Goal: Task Accomplishment & Management: Manage account settings

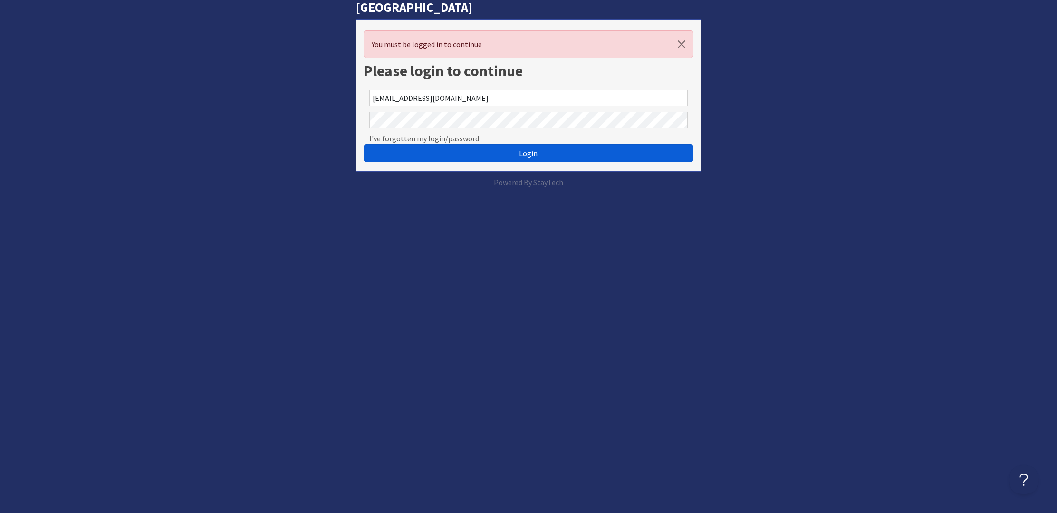
click at [546, 147] on button "Login" at bounding box center [528, 153] width 329 height 18
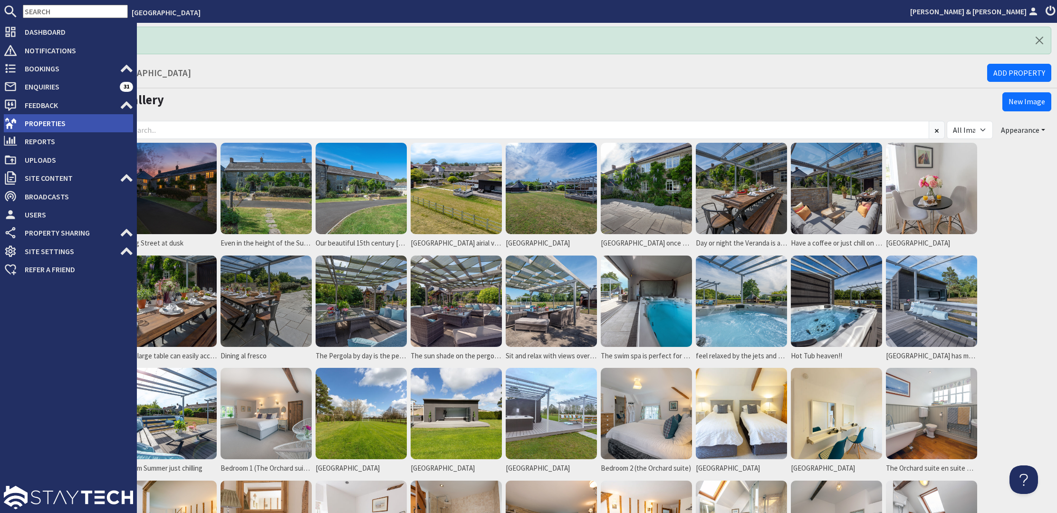
drag, startPoint x: 49, startPoint y: 113, endPoint x: 51, endPoint y: 119, distance: 6.3
click at [49, 113] on li "Feedback 0 Questions" at bounding box center [68, 105] width 129 height 18
click at [56, 126] on span "Properties" at bounding box center [75, 123] width 116 height 15
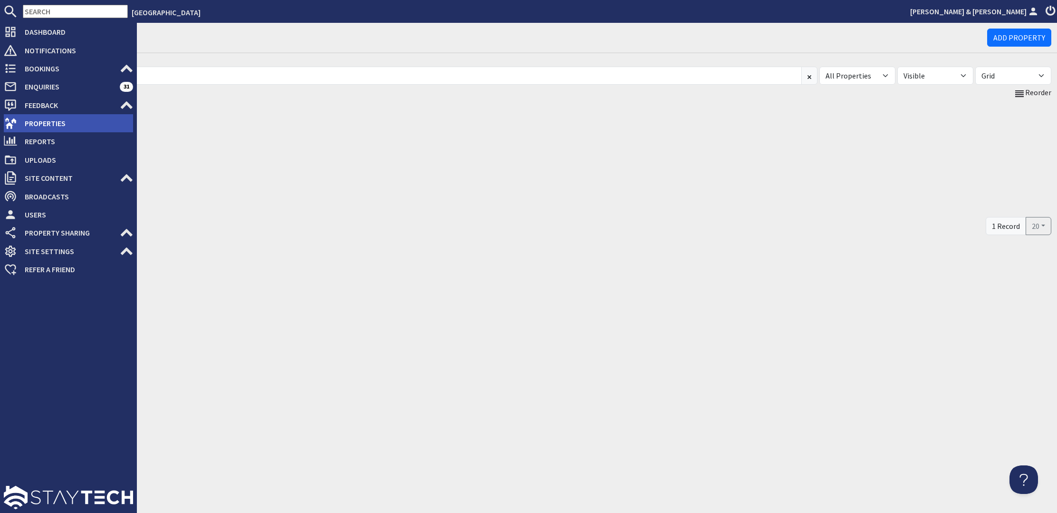
click at [67, 121] on span "Properties" at bounding box center [75, 123] width 116 height 15
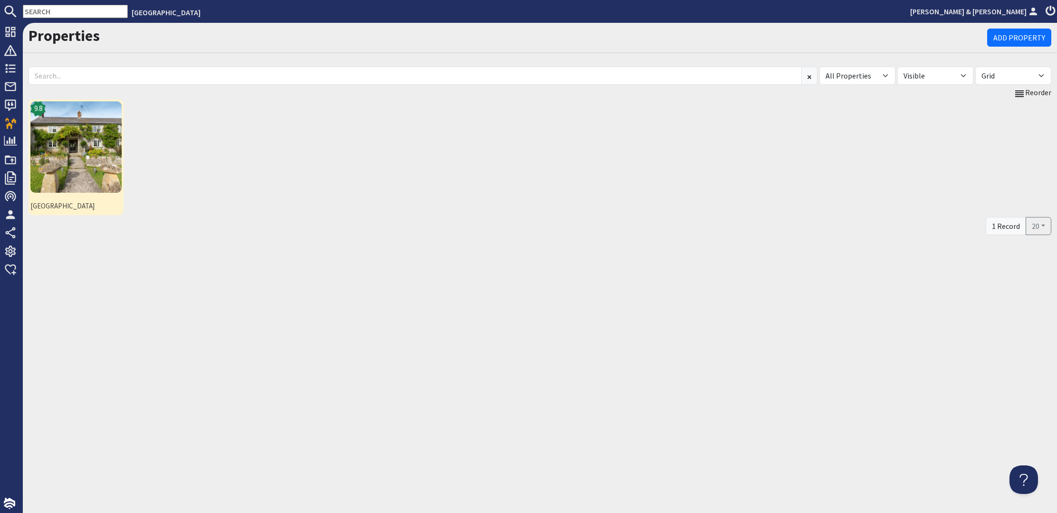
click at [77, 146] on img at bounding box center [75, 146] width 91 height 91
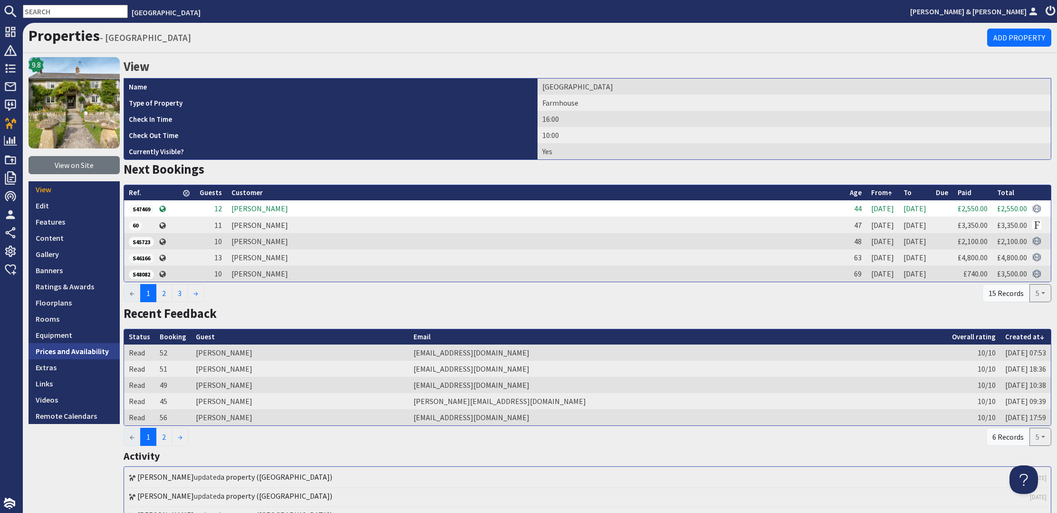
click at [89, 350] on link "Prices and Availability" at bounding box center [74, 351] width 91 height 16
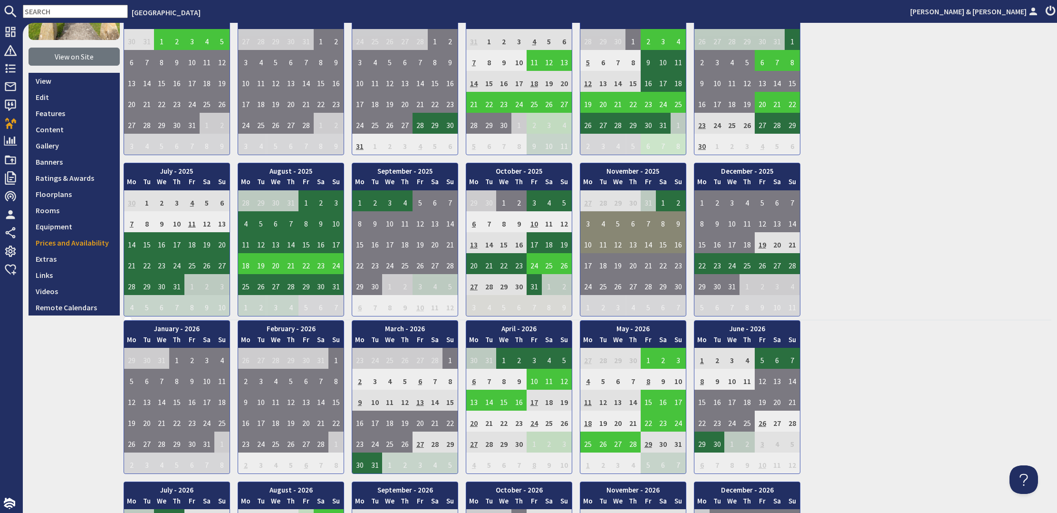
scroll to position [109, 0]
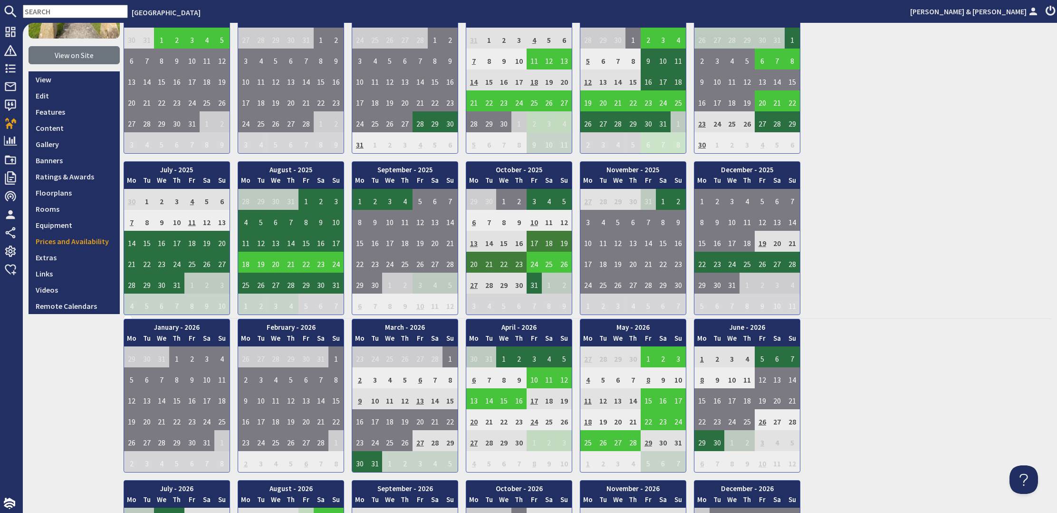
click at [536, 243] on td "17" at bounding box center [534, 241] width 15 height 21
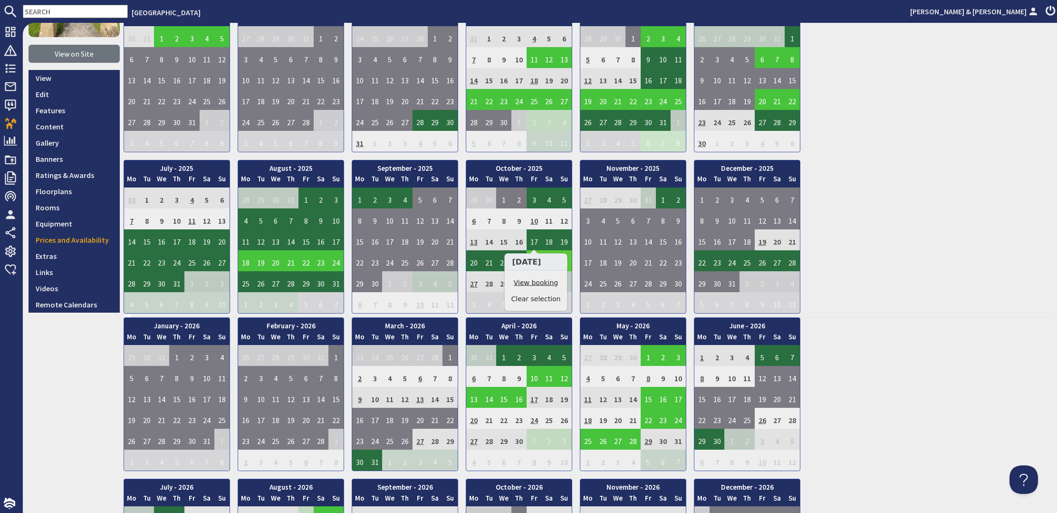
click at [542, 282] on link "View booking" at bounding box center [536, 283] width 49 height 10
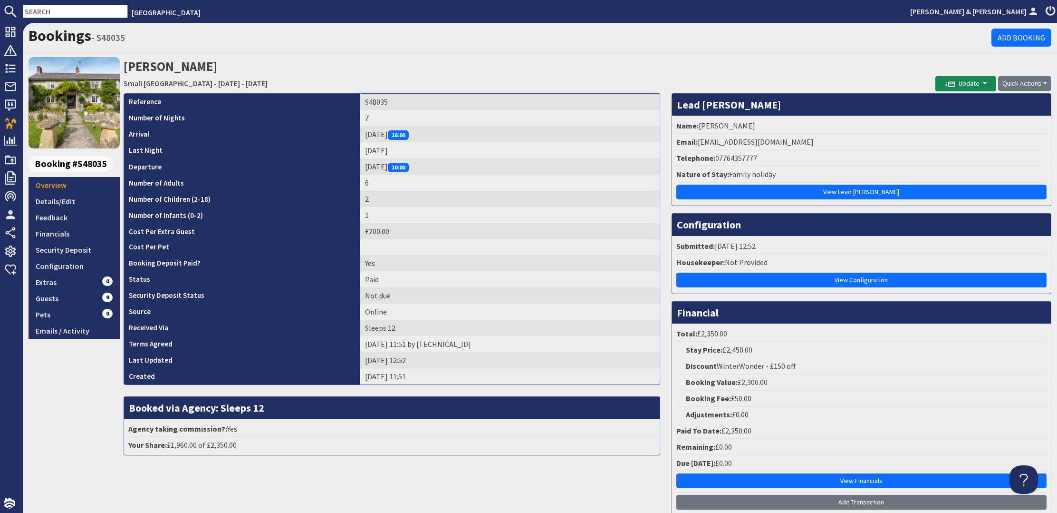
scroll to position [1, 0]
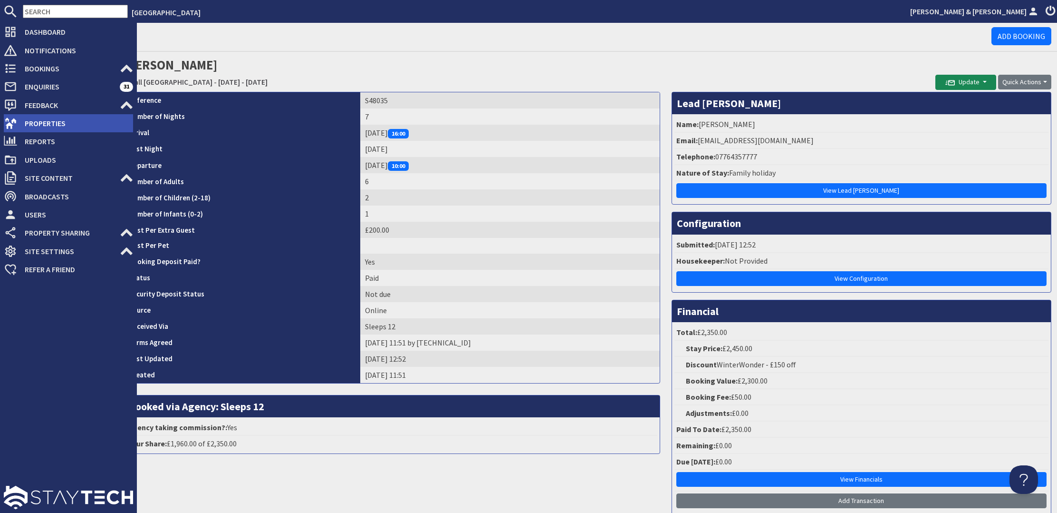
click at [35, 120] on span "Properties" at bounding box center [75, 123] width 116 height 15
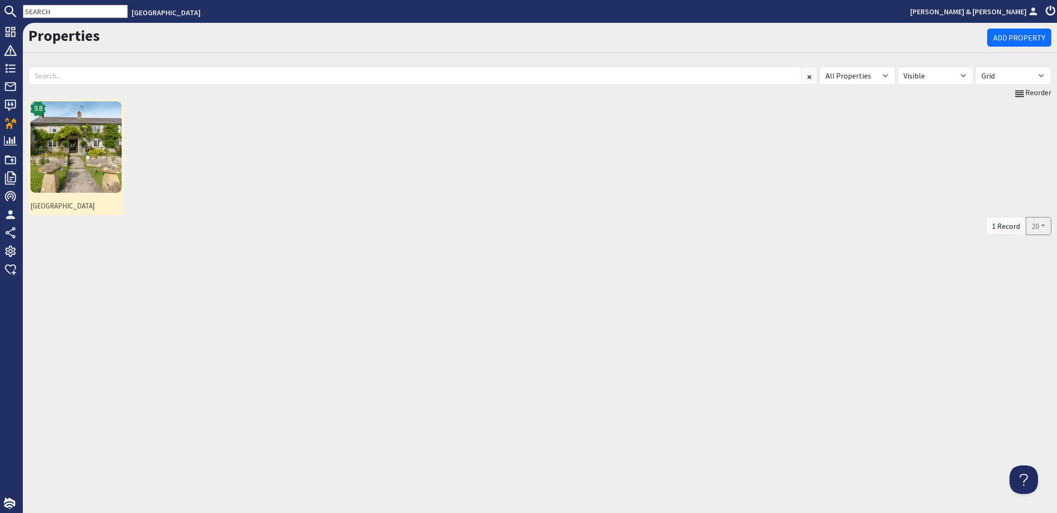
click at [71, 165] on img at bounding box center [75, 146] width 91 height 91
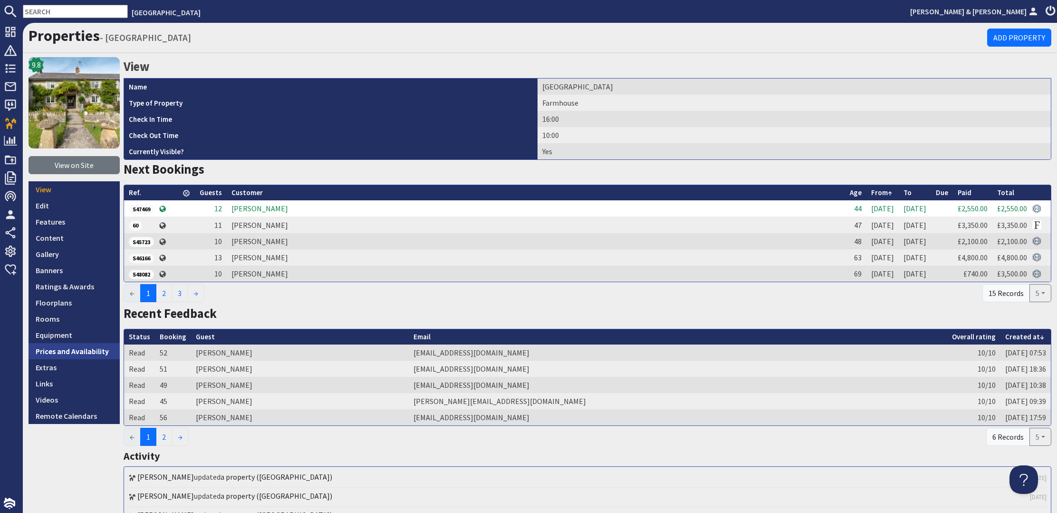
click at [98, 354] on link "Prices and Availability" at bounding box center [74, 351] width 91 height 16
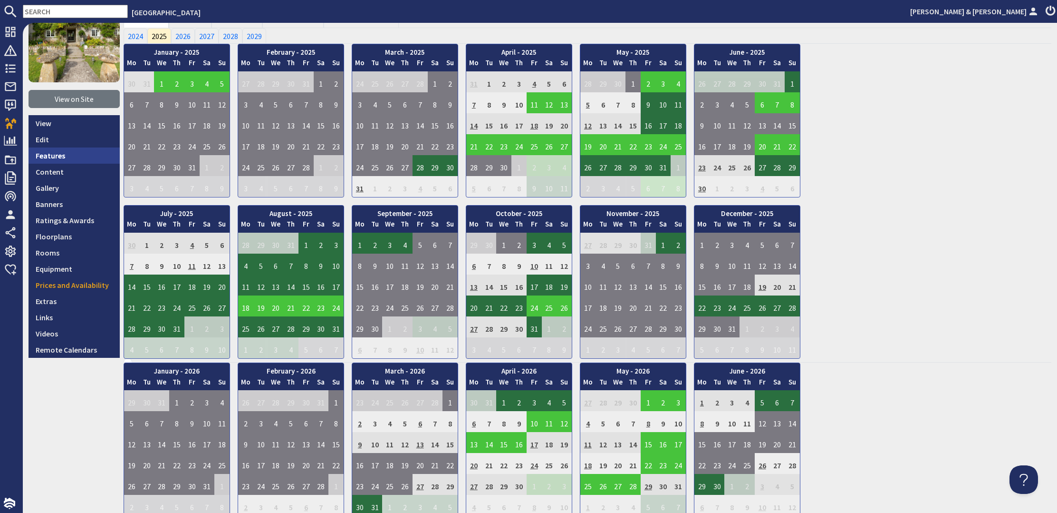
scroll to position [68, 0]
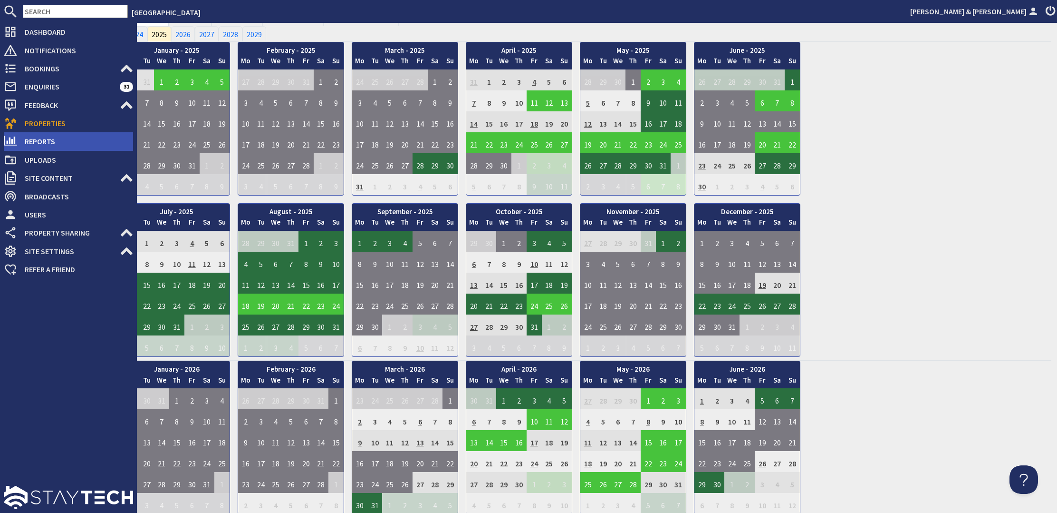
click at [29, 142] on span "Reports" at bounding box center [75, 141] width 116 height 15
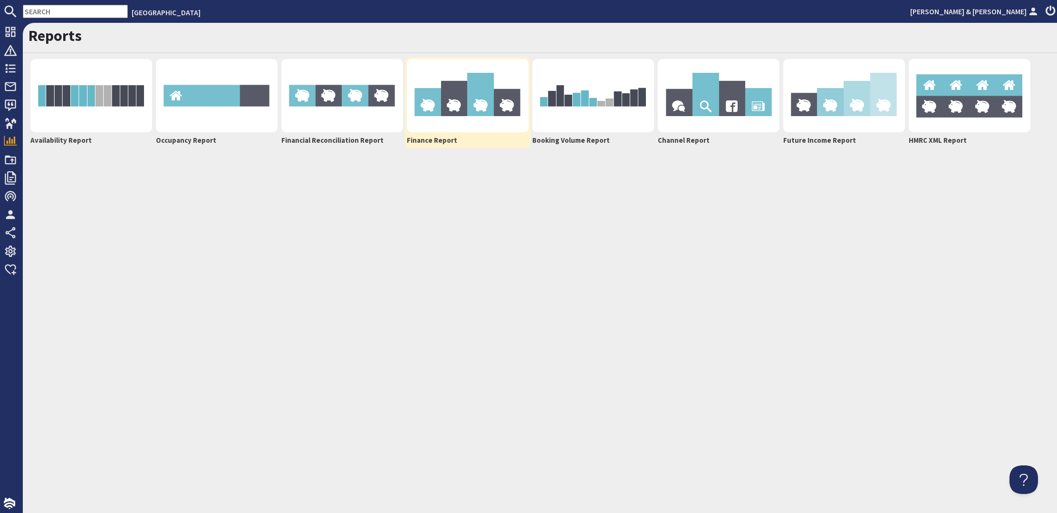
click at [458, 93] on img at bounding box center [468, 95] width 122 height 73
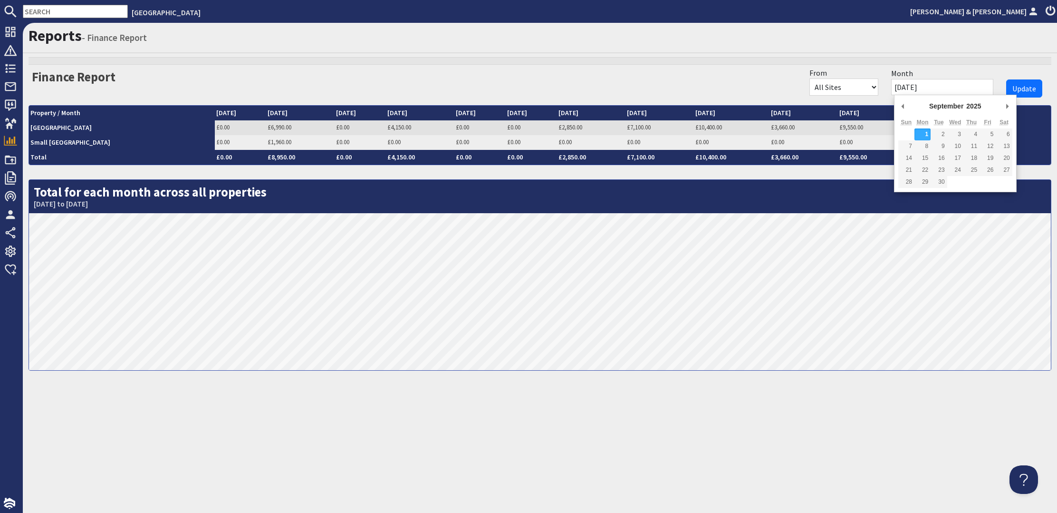
click at [938, 85] on input "01/09/2025" at bounding box center [942, 87] width 102 height 16
type input "01/04/2025"
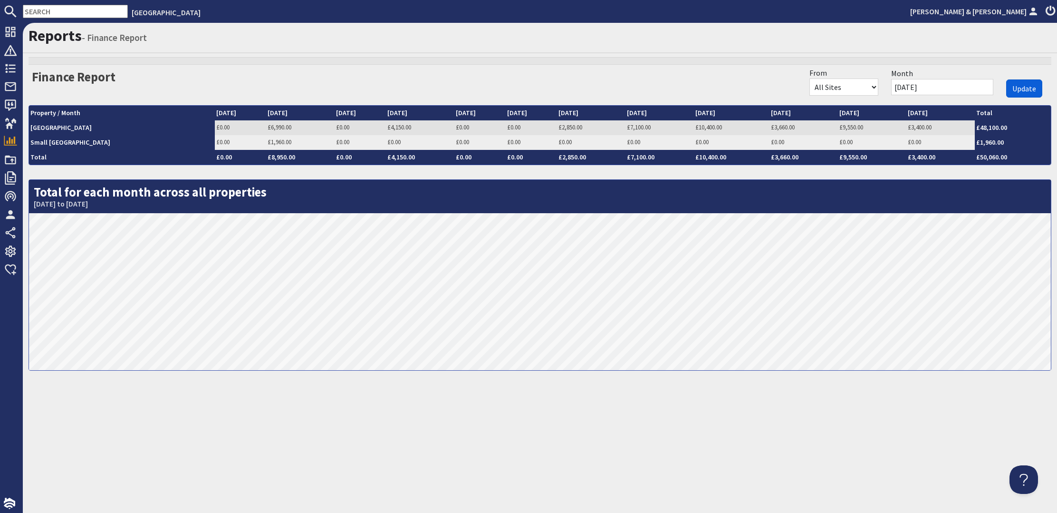
click at [1030, 86] on span "Update" at bounding box center [1025, 89] width 24 height 10
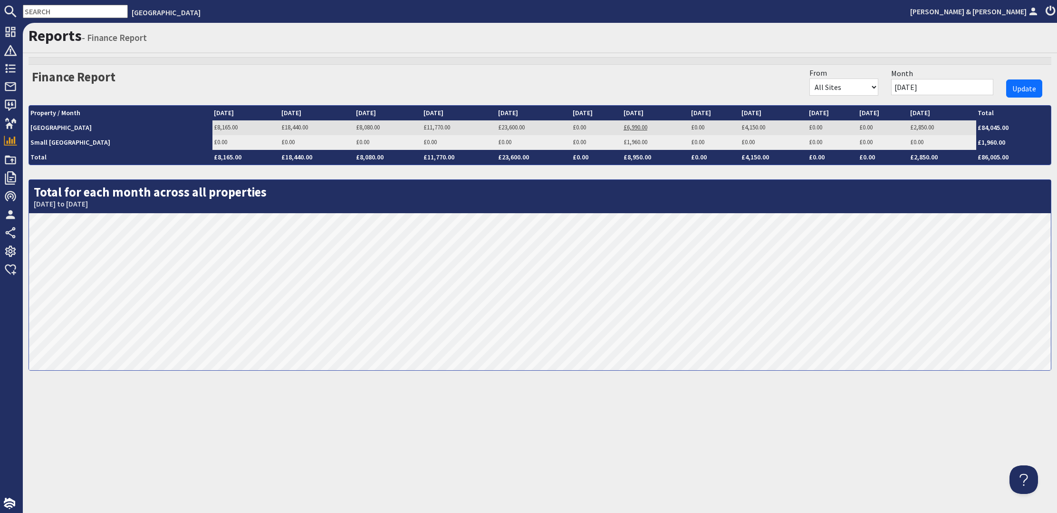
click at [624, 125] on link "£6,990.00" at bounding box center [636, 127] width 24 height 8
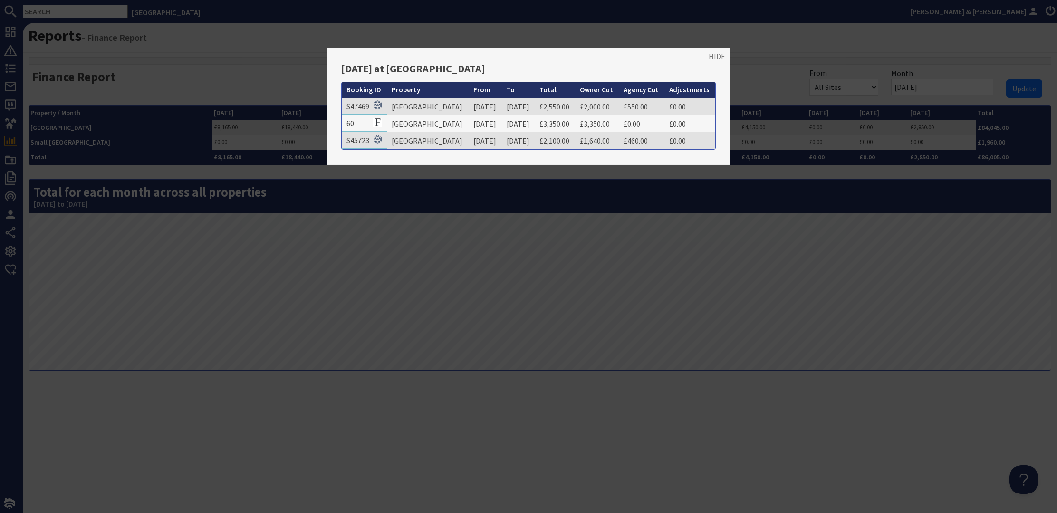
click at [715, 57] on link "HIDE" at bounding box center [717, 55] width 17 height 11
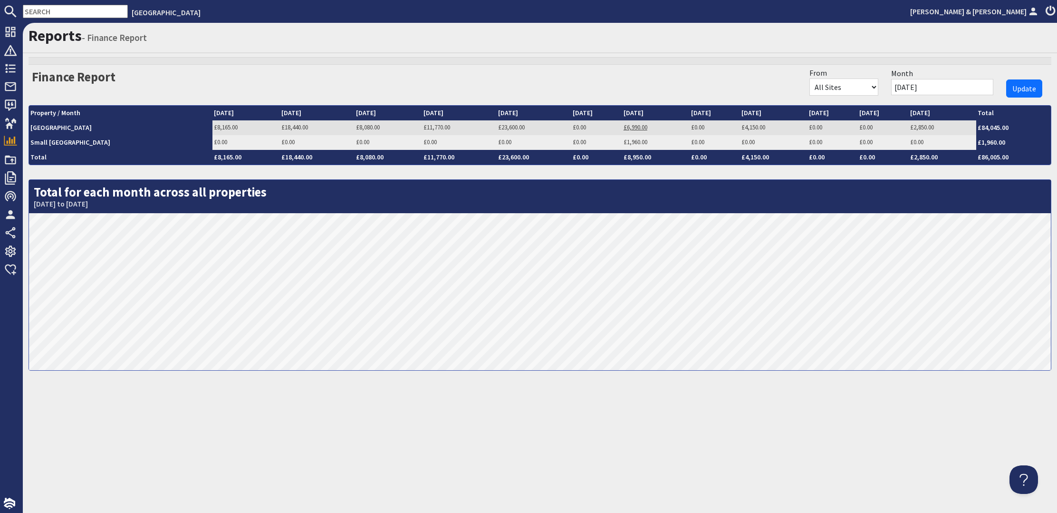
click at [624, 125] on link "£6,990.00" at bounding box center [636, 127] width 24 height 8
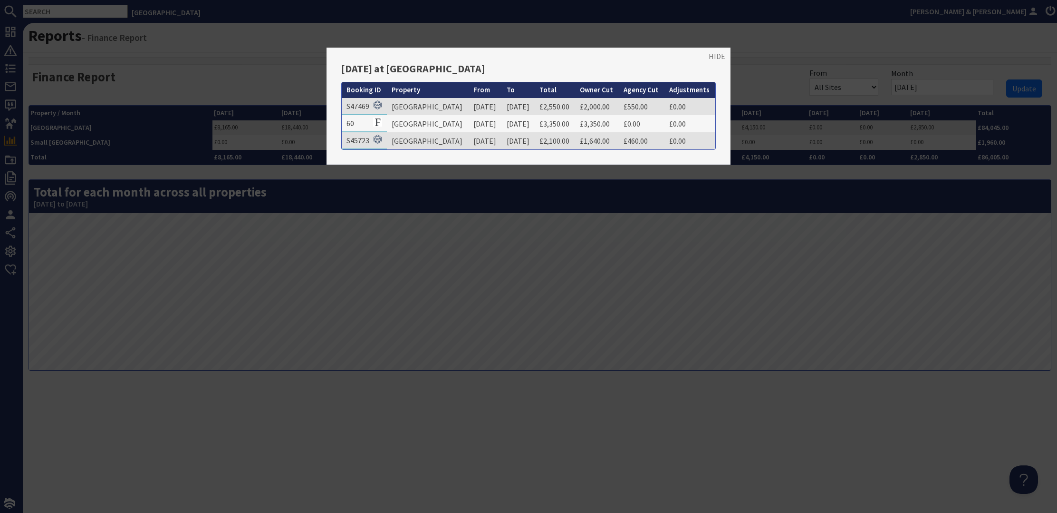
drag, startPoint x: 719, startPoint y: 57, endPoint x: 741, endPoint y: 72, distance: 26.6
click at [719, 57] on link "HIDE" at bounding box center [717, 55] width 17 height 11
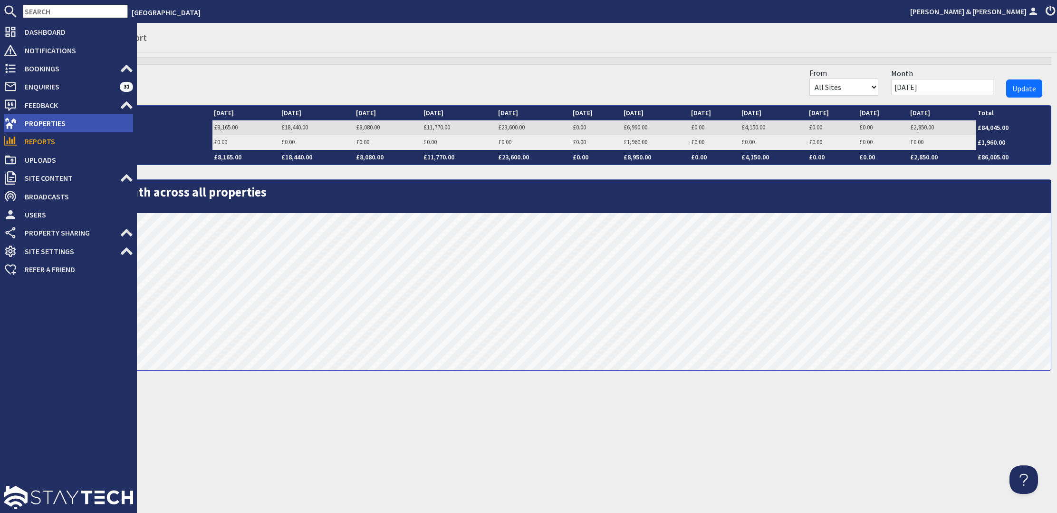
click at [42, 122] on span "Properties" at bounding box center [75, 123] width 116 height 15
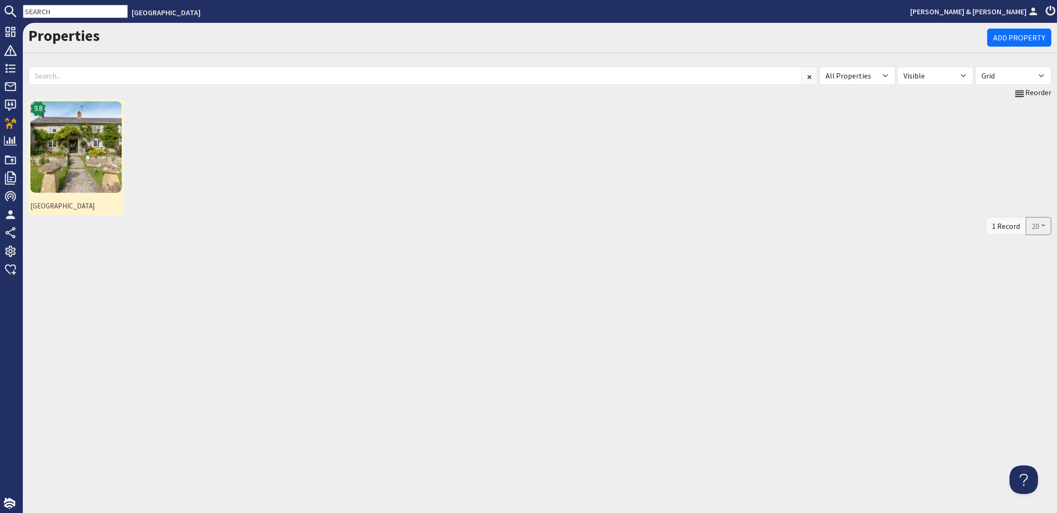
click at [102, 141] on img at bounding box center [75, 146] width 91 height 91
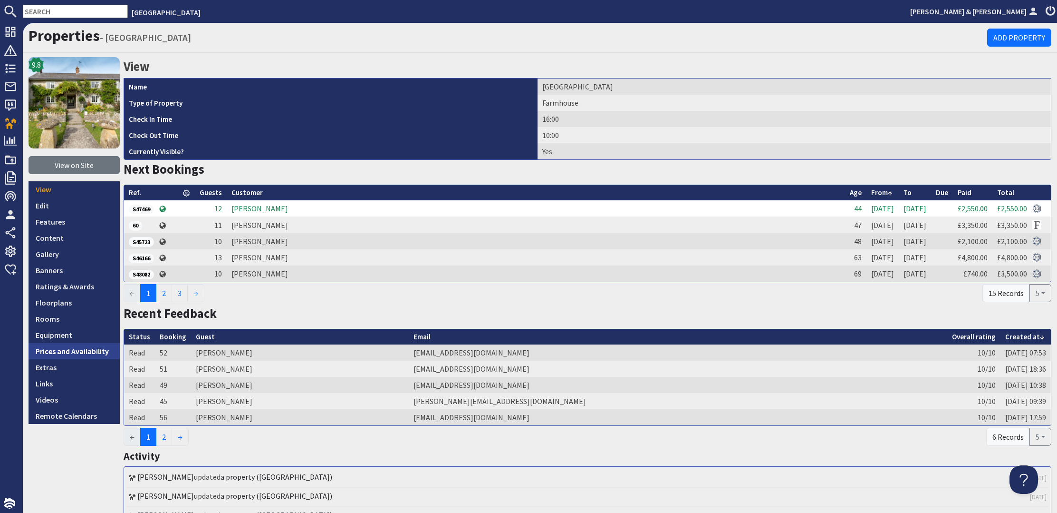
click at [76, 348] on link "Prices and Availability" at bounding box center [74, 351] width 91 height 16
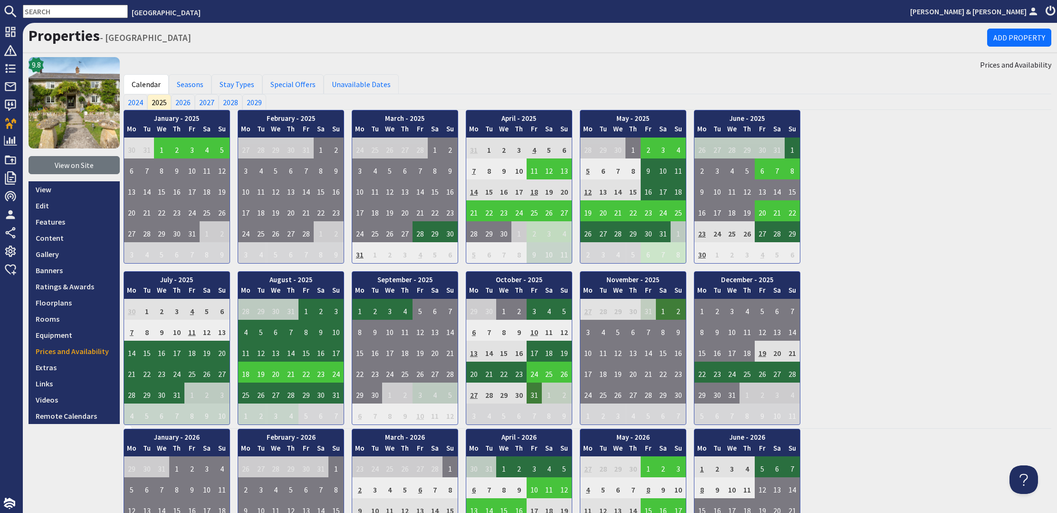
click at [535, 394] on td "31" at bounding box center [534, 392] width 15 height 21
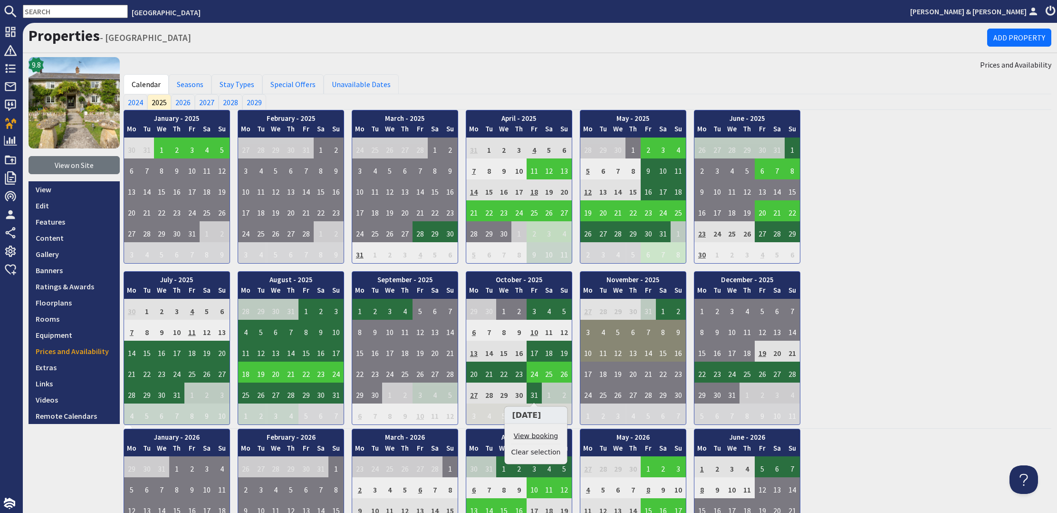
click at [543, 435] on link "View booking" at bounding box center [536, 436] width 49 height 10
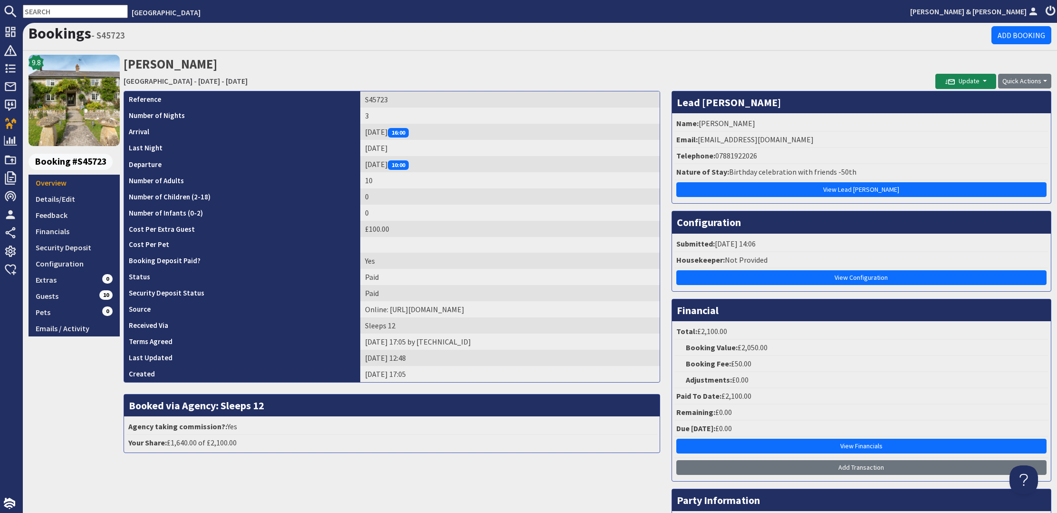
scroll to position [1, 0]
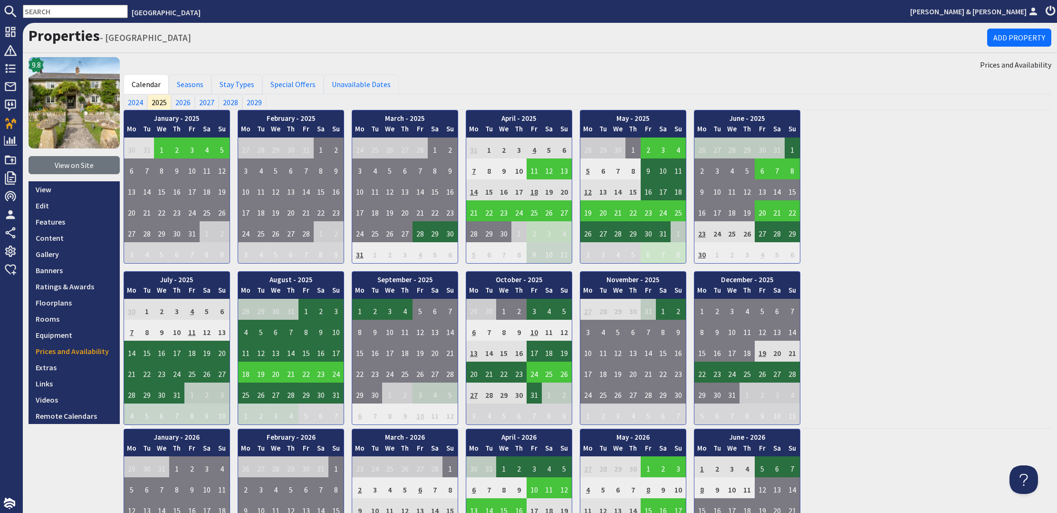
click at [764, 349] on td "19" at bounding box center [762, 350] width 15 height 21
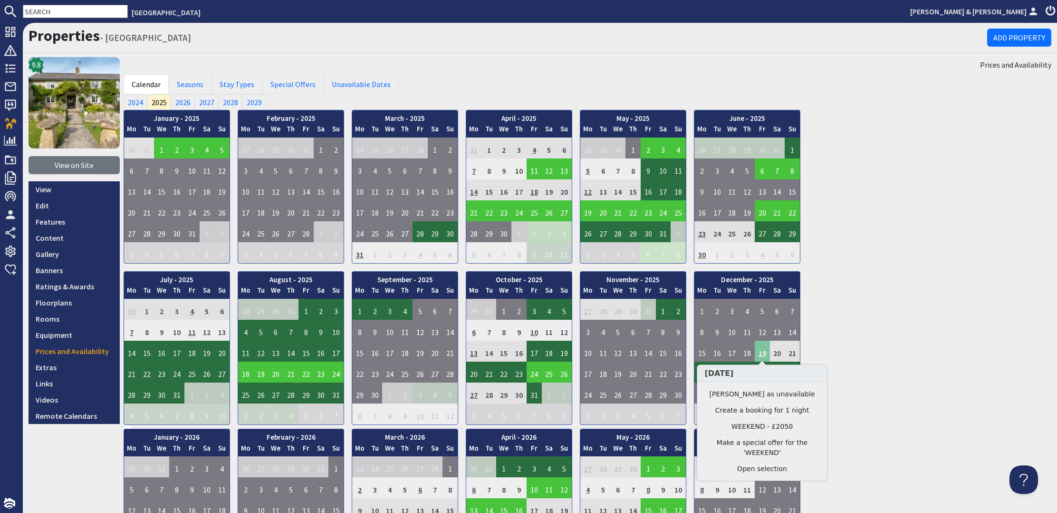
scroll to position [1, 0]
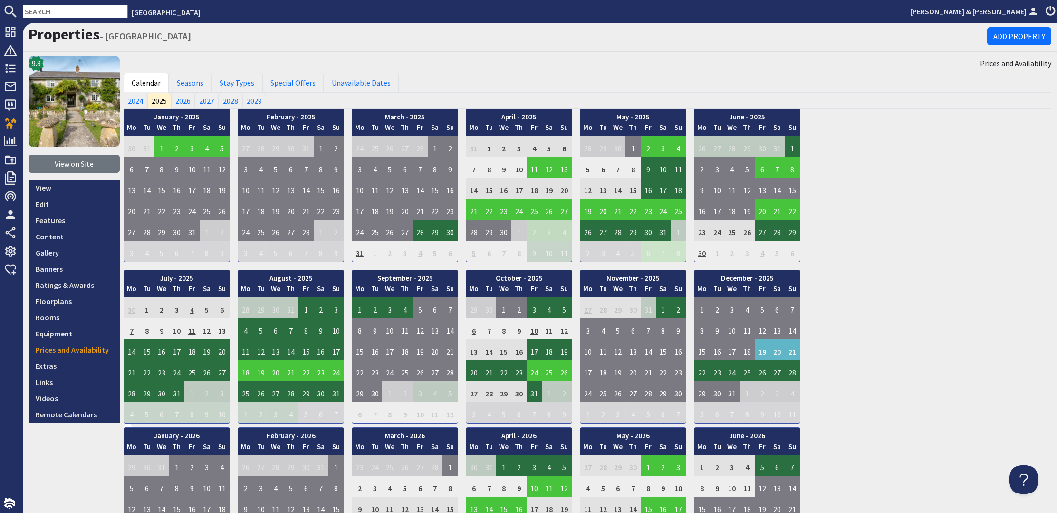
click at [880, 339] on div "January - 2025 Mo Tu We Th Fr Sa Su 30 31 1 2 3 4 5 6 Mo Tu" at bounding box center [588, 265] width 928 height 315
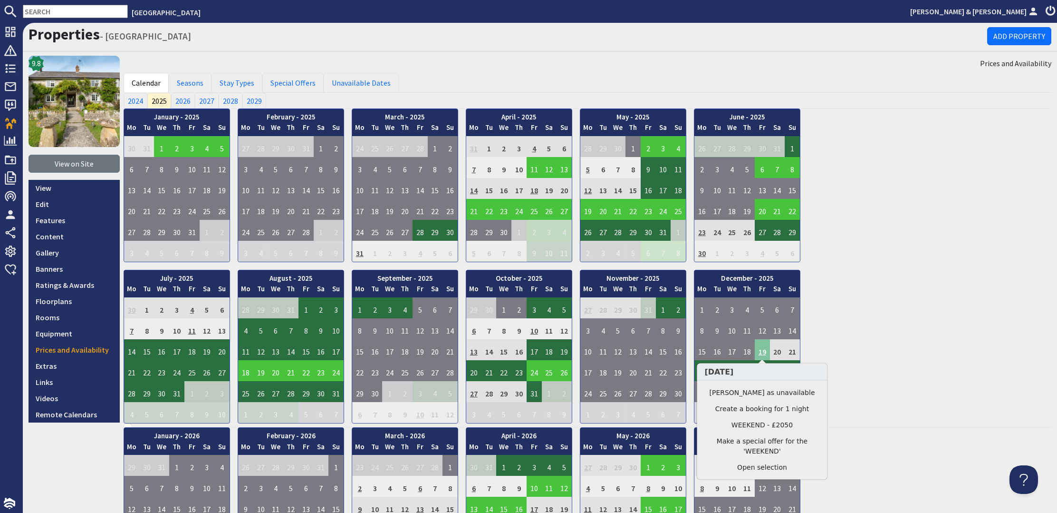
click at [765, 349] on td "19" at bounding box center [762, 349] width 15 height 21
click at [762, 464] on link "Clear selection" at bounding box center [762, 467] width 117 height 10
